Goal: Find specific page/section: Find specific page/section

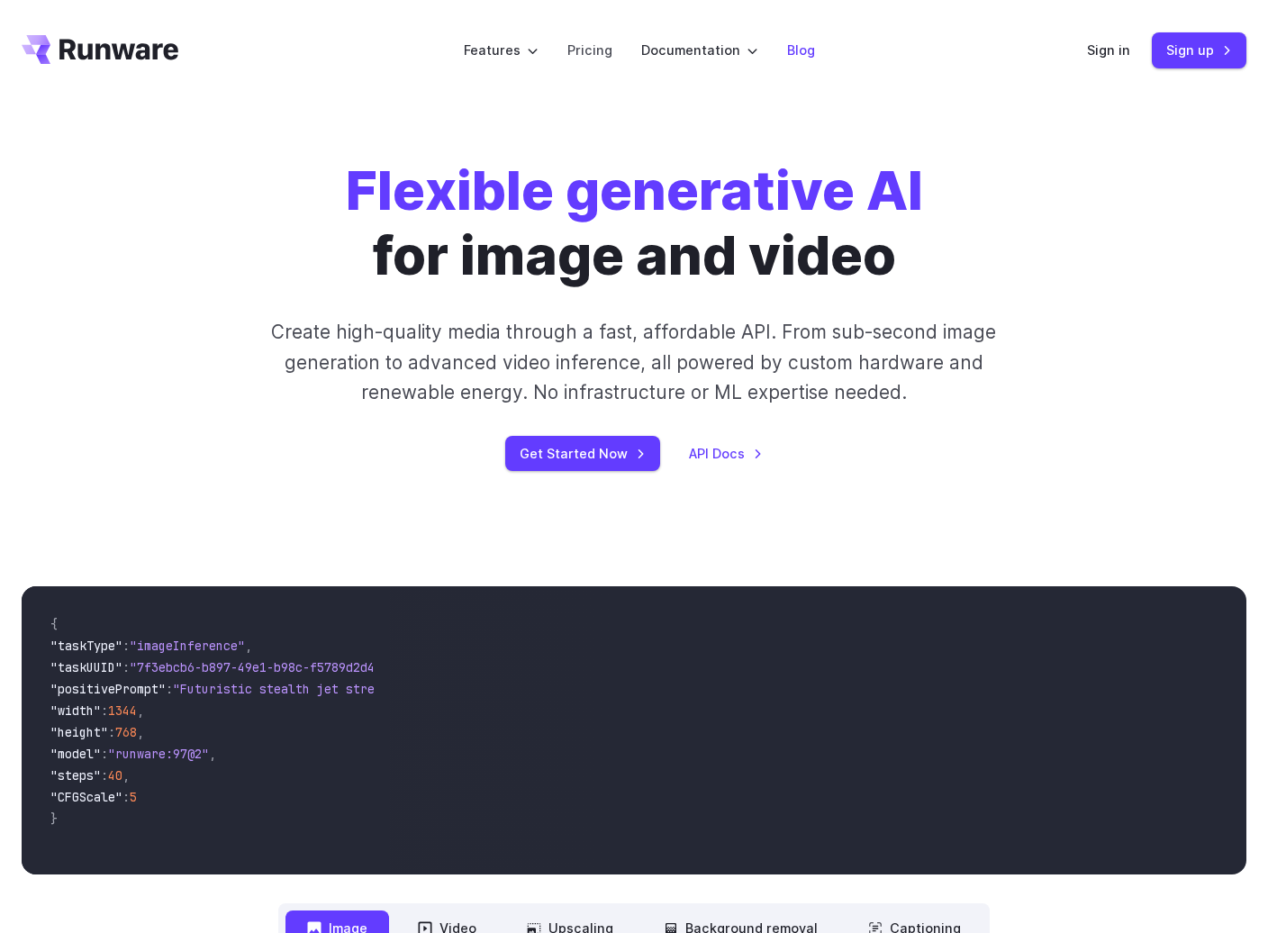
click at [802, 50] on link "Blog" at bounding box center [801, 50] width 28 height 21
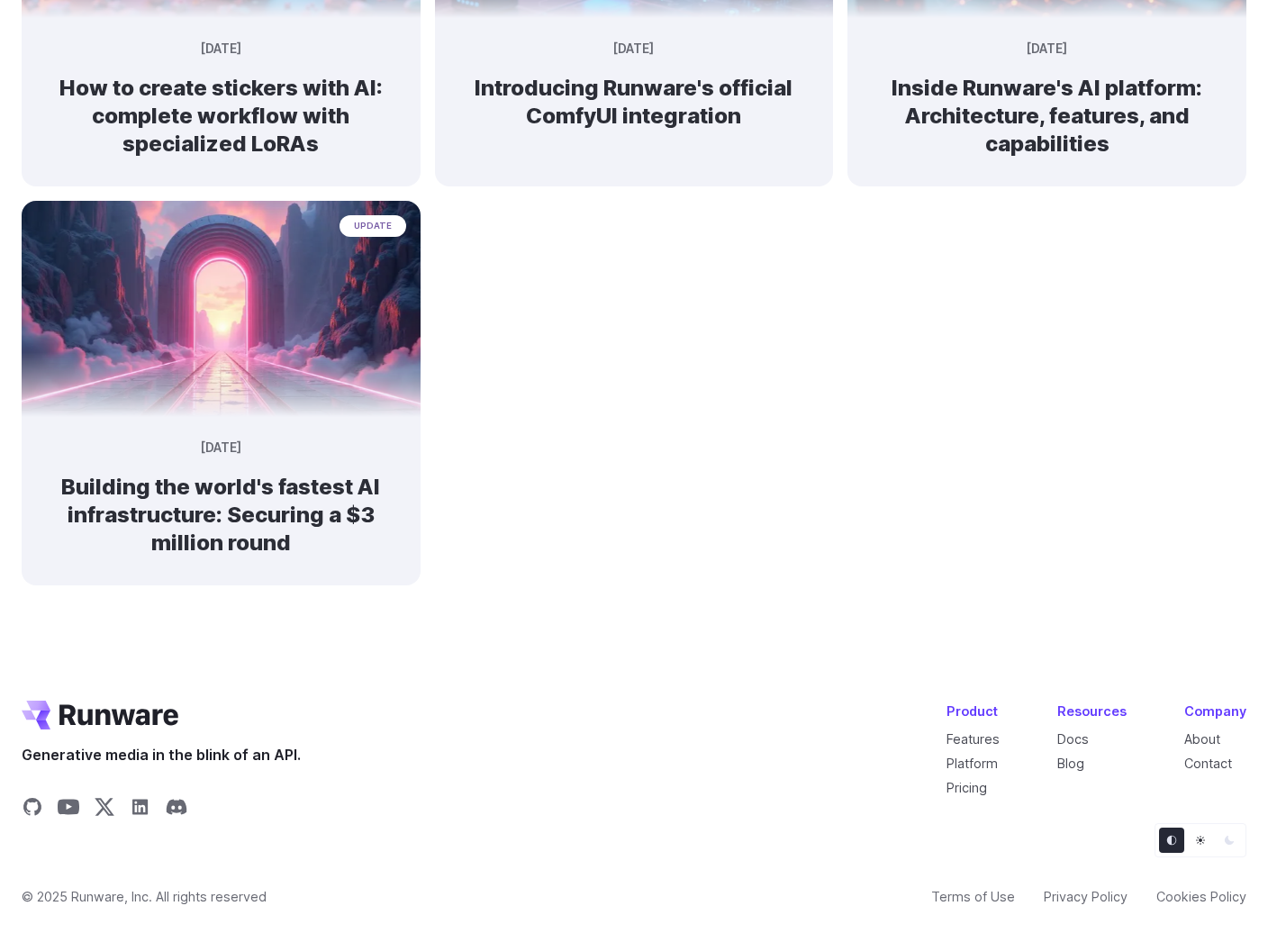
scroll to position [1236, 0]
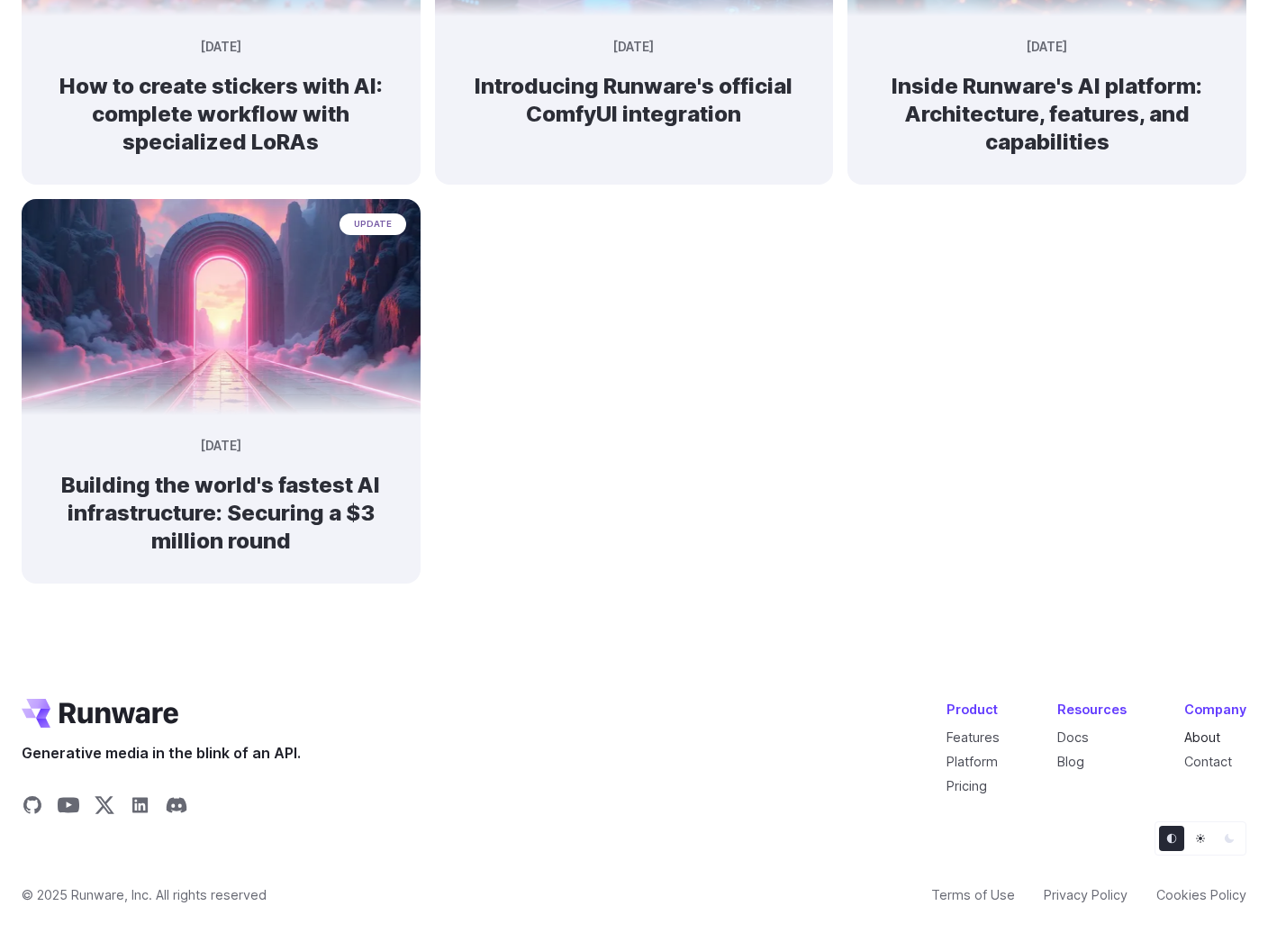
click at [1209, 736] on link "About" at bounding box center [1202, 736] width 36 height 15
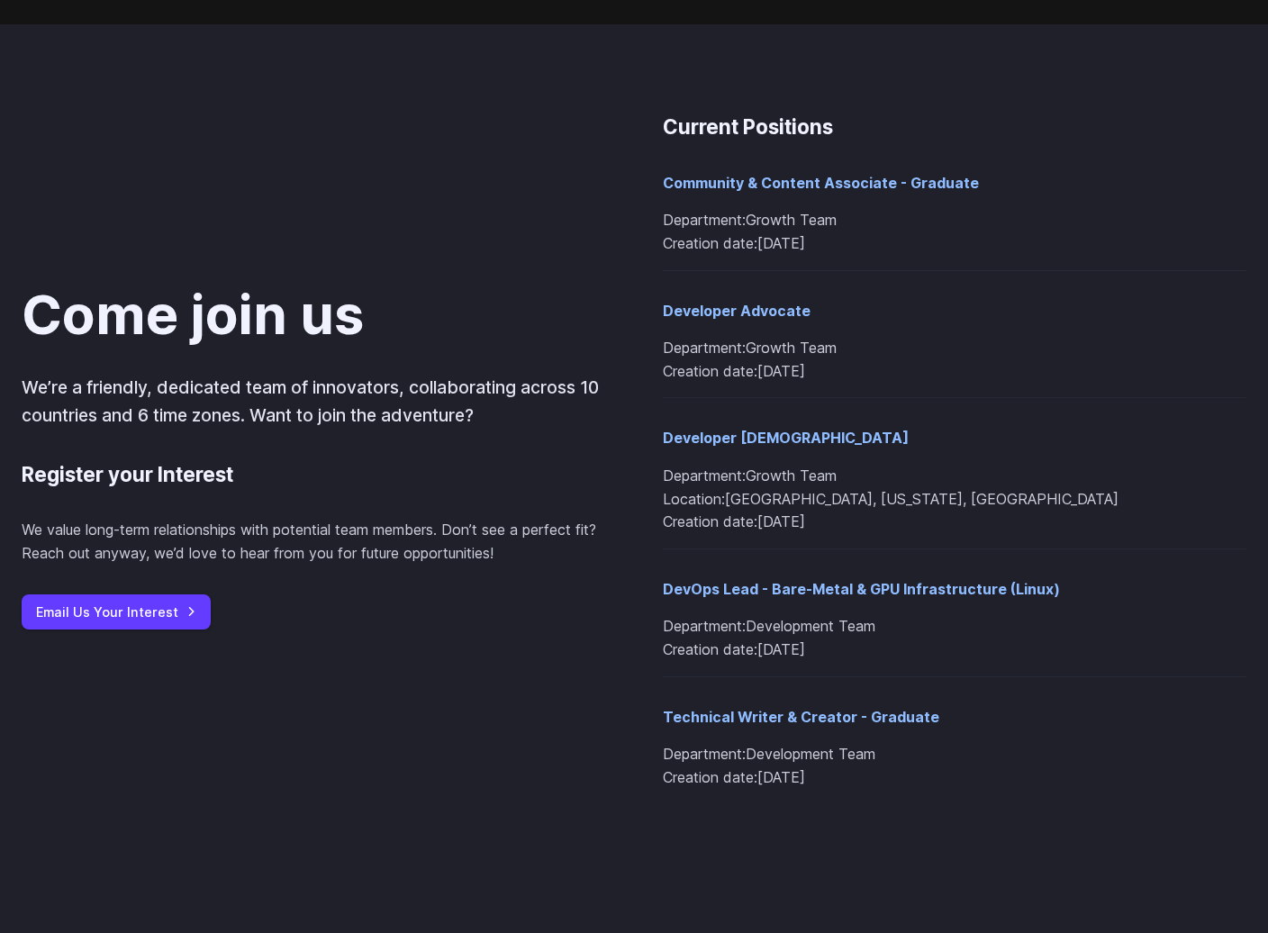
scroll to position [1905, 0]
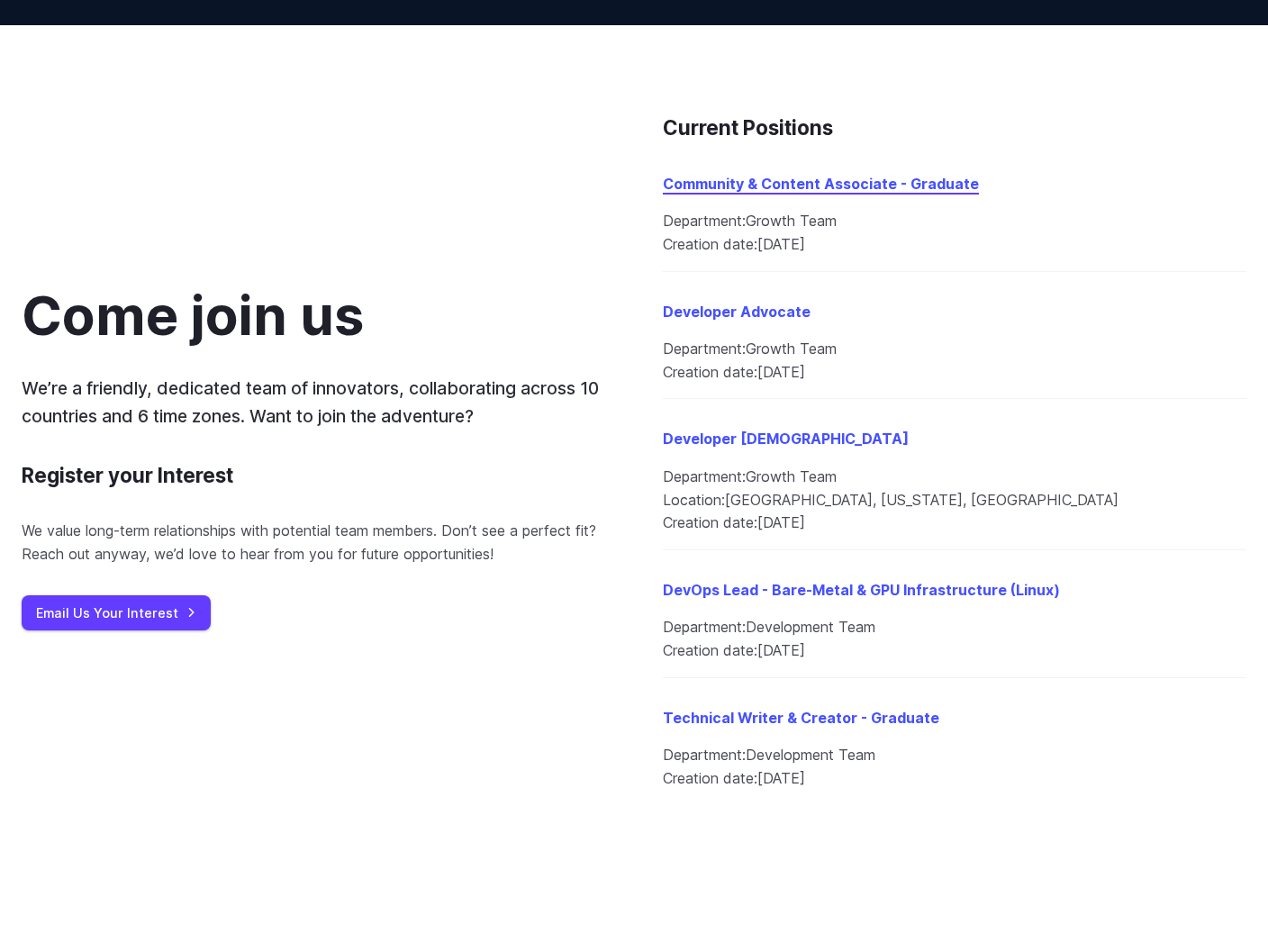
click at [827, 187] on link "Community & Content Associate - Graduate" at bounding box center [821, 184] width 316 height 18
